Goal: Task Accomplishment & Management: Manage account settings

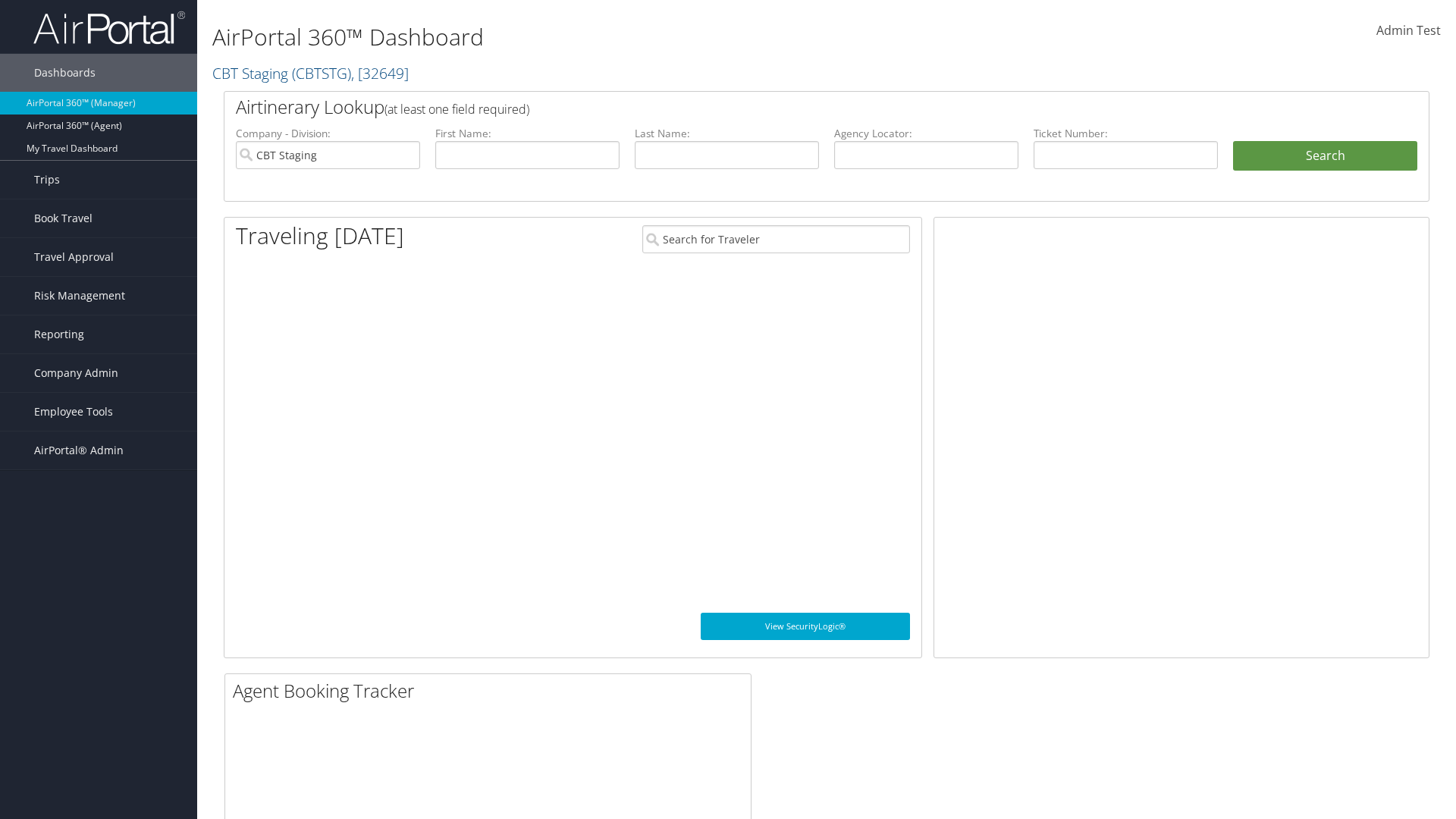
click at [99, 373] on span "Company Admin" at bounding box center [76, 373] width 85 height 38
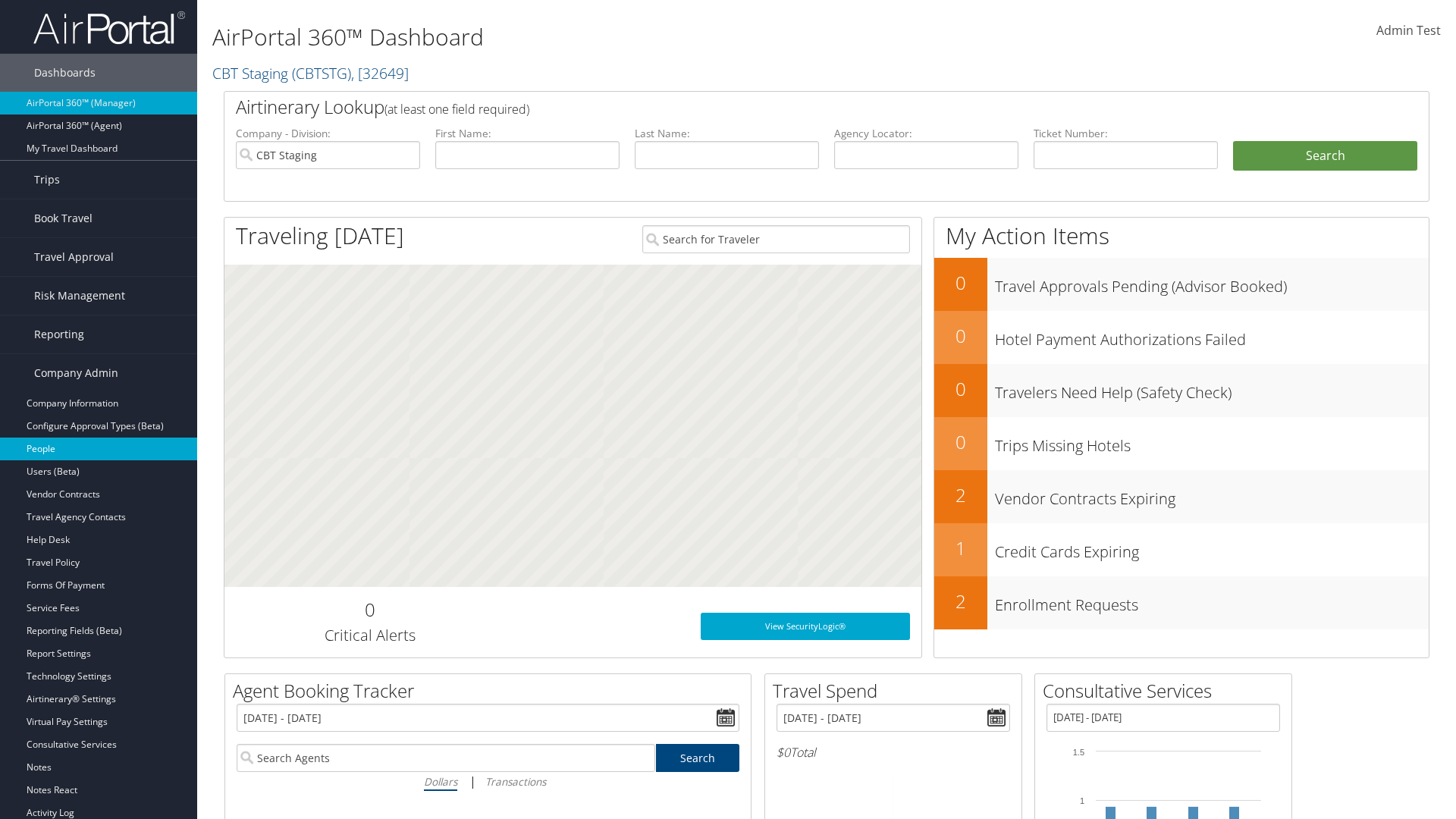
click at [99, 449] on link "People" at bounding box center [98, 449] width 197 height 23
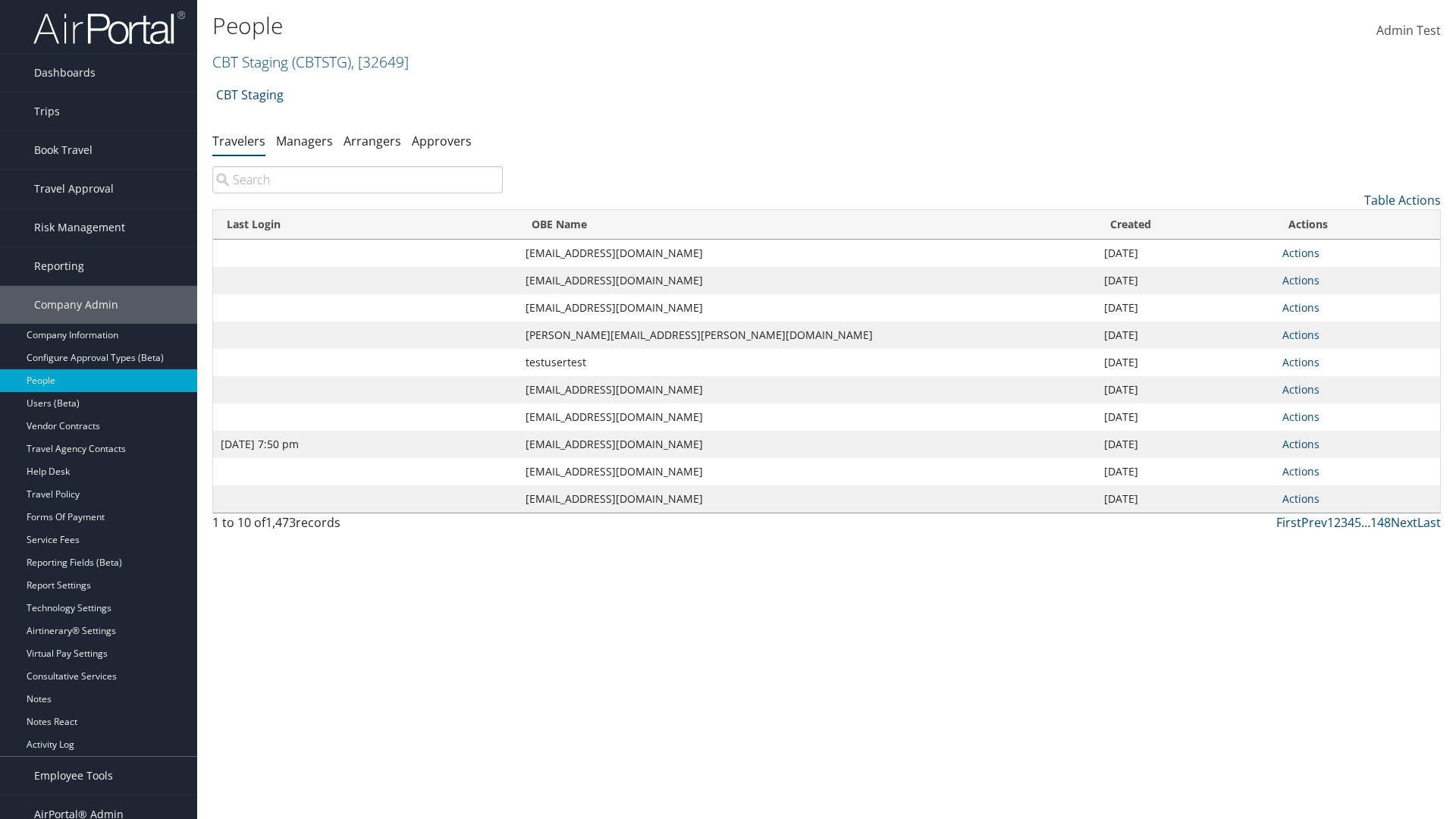
click at [357, 180] on input "search" at bounding box center [357, 179] width 291 height 27
type input "[DATE] 7:50 pm"
